Goal: Ask a question

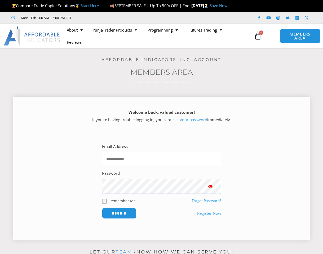
click at [140, 160] on input "Email Address" at bounding box center [161, 159] width 119 height 14
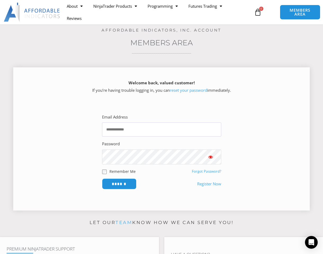
scroll to position [30, 0]
click at [169, 125] on input "Email Address" at bounding box center [161, 129] width 119 height 14
type input "**********"
click at [102, 178] on input "******" at bounding box center [119, 183] width 34 height 11
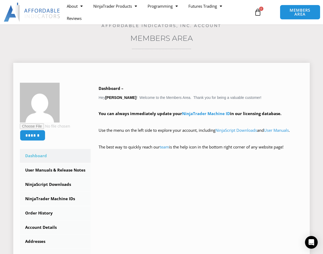
scroll to position [37, 0]
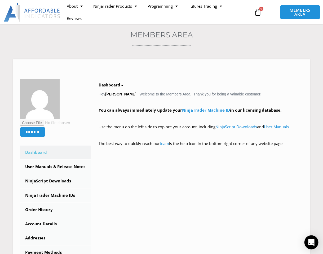
click at [315, 241] on div "Open Intercom Messenger" at bounding box center [312, 242] width 14 height 14
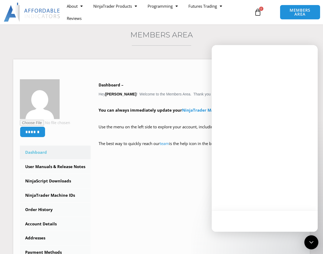
scroll to position [0, 0]
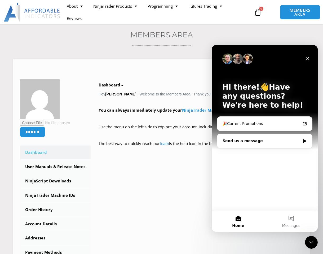
click at [246, 142] on div "Send us a message" at bounding box center [262, 141] width 78 height 6
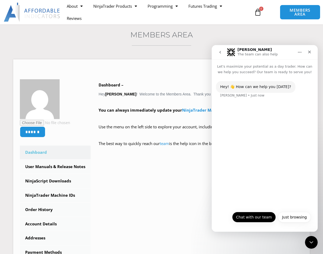
click at [263, 217] on button "Chat with our team" at bounding box center [254, 217] width 44 height 11
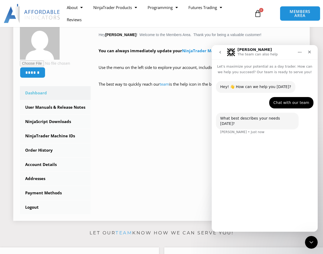
scroll to position [101, 0]
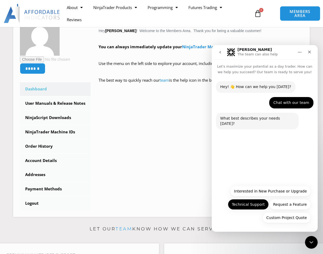
click at [260, 205] on button "Technical Support" at bounding box center [248, 204] width 41 height 11
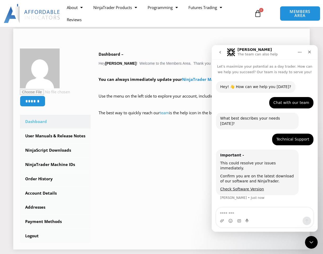
scroll to position [84, 0]
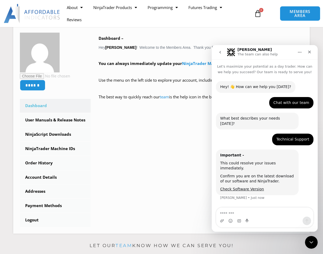
click at [234, 214] on textarea "Message…" at bounding box center [264, 212] width 97 height 9
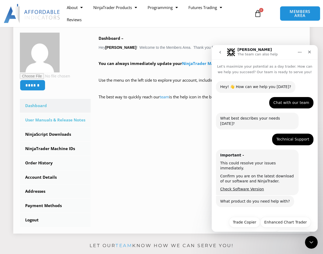
scroll to position [7, 0]
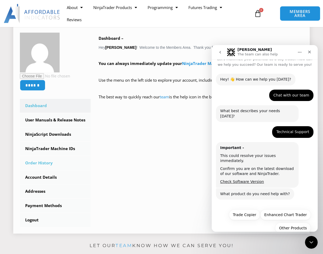
click at [45, 162] on link "Order History" at bounding box center [55, 163] width 71 height 14
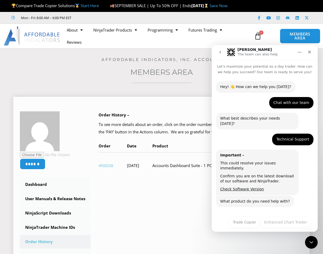
scroll to position [7, 0]
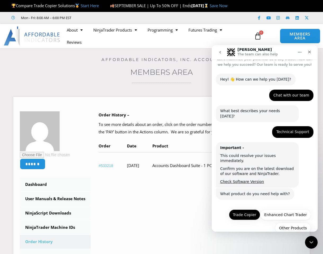
click at [246, 209] on button "Trade Copier" at bounding box center [244, 214] width 31 height 11
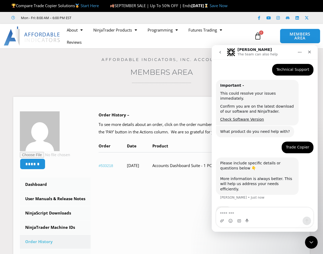
scroll to position [70, 0]
click at [245, 212] on textarea "Message…" at bounding box center [264, 212] width 97 height 9
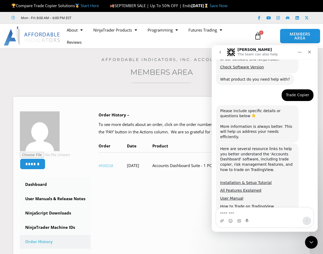
scroll to position [122, 0]
click at [245, 212] on textarea "Message…" at bounding box center [264, 212] width 97 height 9
click at [241, 211] on textarea "Message…" at bounding box center [264, 212] width 97 height 9
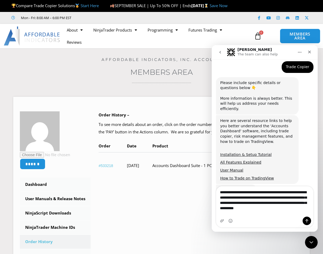
scroll to position [155, 0]
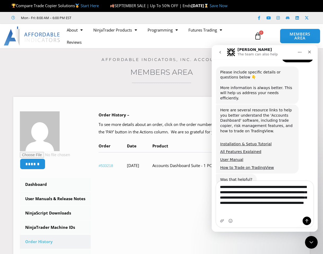
type textarea "**********"
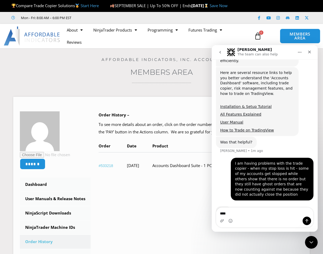
scroll to position [198, 0]
type textarea "**********"
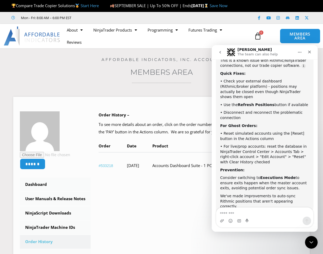
scroll to position [355, 0]
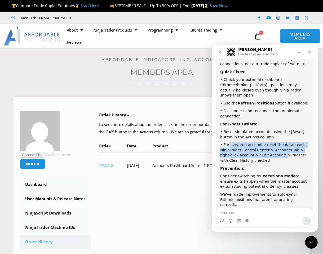
drag, startPoint x: 229, startPoint y: 125, endPoint x: 274, endPoint y: 135, distance: 46.2
click at [274, 142] on div "• For live/prop accounts: reset the database in NinjaTrader Control Center > Ac…" at bounding box center [264, 152] width 89 height 21
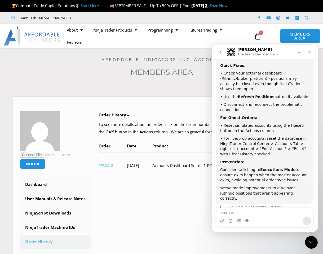
click at [283, 136] on div "• For live/prop accounts: reset the database in NinjaTrader Control Center > Ac…" at bounding box center [264, 146] width 89 height 21
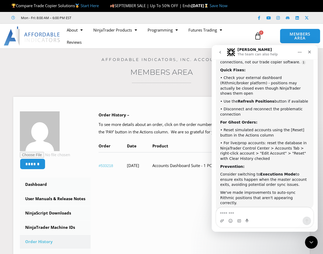
scroll to position [356, 0]
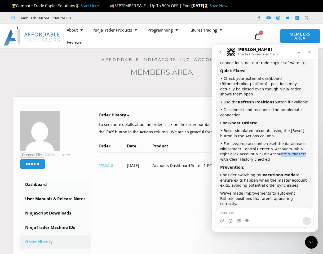
drag, startPoint x: 267, startPoint y: 133, endPoint x: 290, endPoint y: 133, distance: 23.6
click at [290, 141] on div "• For live/prop accounts: reset the database in NinjaTrader Control Center > Ac…" at bounding box center [264, 151] width 89 height 21
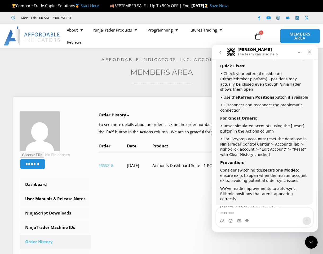
click at [290, 136] on div "• For live/prop accounts: reset the database in NinjaTrader Control Center > Ac…" at bounding box center [264, 146] width 89 height 21
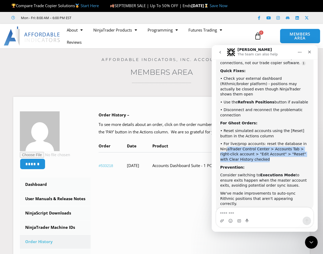
drag, startPoint x: 226, startPoint y: 129, endPoint x: 276, endPoint y: 140, distance: 50.6
click at [276, 141] on div "• For live/prop accounts: reset the database in NinjaTrader Control Center > Ac…" at bounding box center [264, 151] width 89 height 21
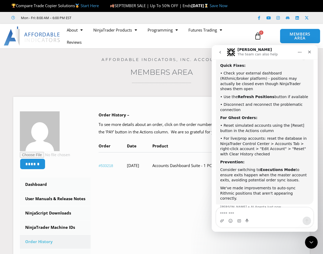
click at [276, 160] on div "Prevention:" at bounding box center [264, 162] width 89 height 5
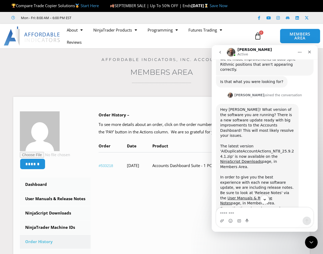
scroll to position [491, 0]
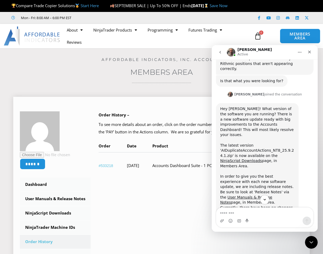
click at [160, 184] on div "Order History – To see more details about an order, click on the order number. …" at bounding box center [197, 148] width 213 height 75
click at [262, 158] on link "NinjaScript Downloads" at bounding box center [241, 160] width 42 height 4
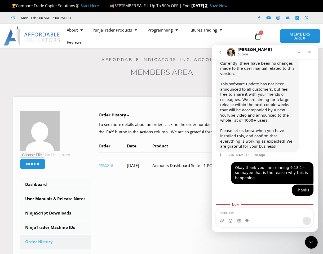
scroll to position [636, 0]
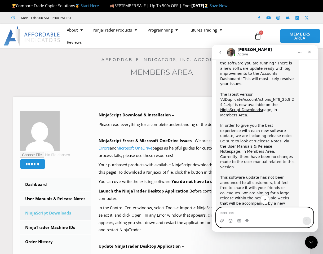
scroll to position [551, 0]
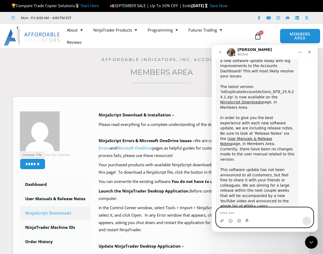
click at [258, 214] on textarea "Message…" at bounding box center [264, 212] width 97 height 9
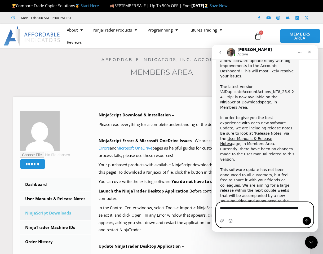
scroll to position [556, 0]
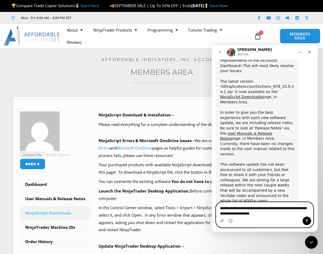
type textarea "**********"
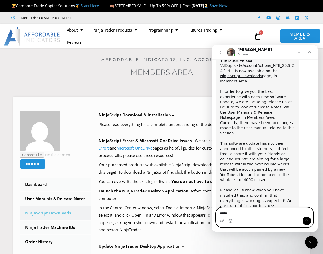
type textarea "******"
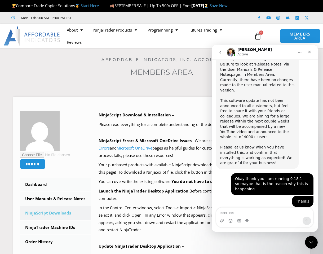
scroll to position [622, 0]
